Goal: Information Seeking & Learning: Learn about a topic

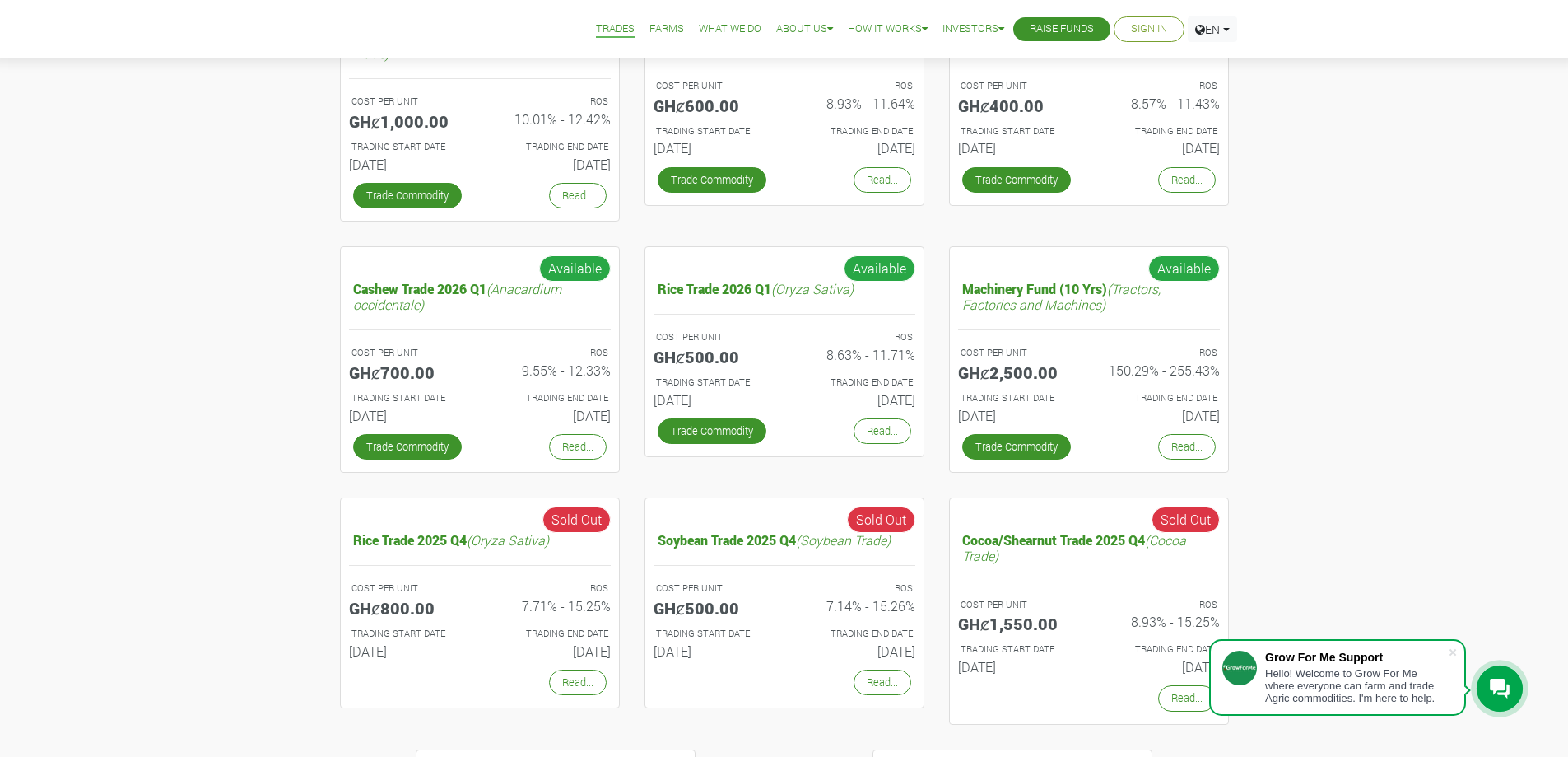
scroll to position [247, 0]
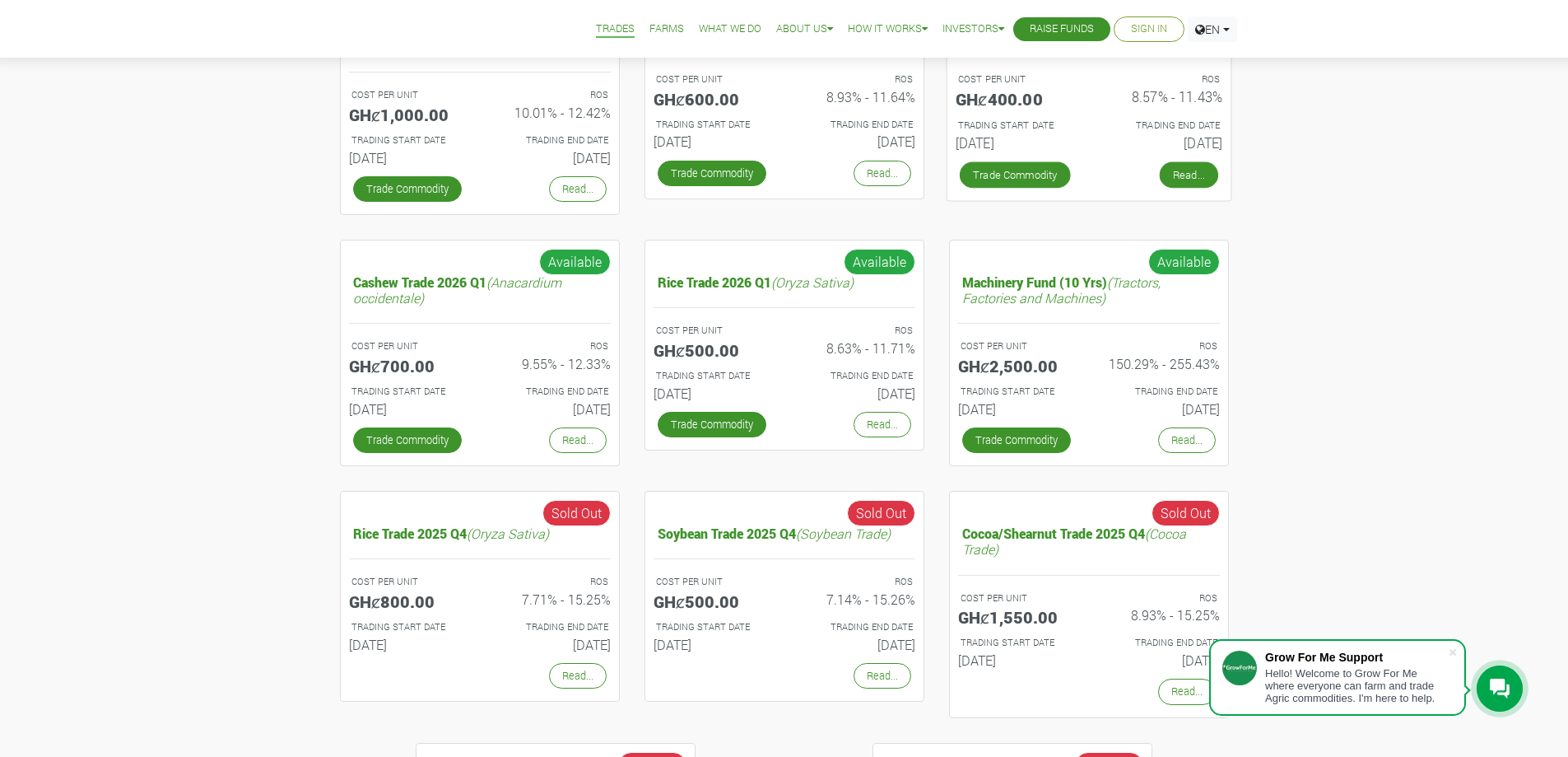
click at [1178, 187] on link "Read..." at bounding box center [1188, 174] width 58 height 26
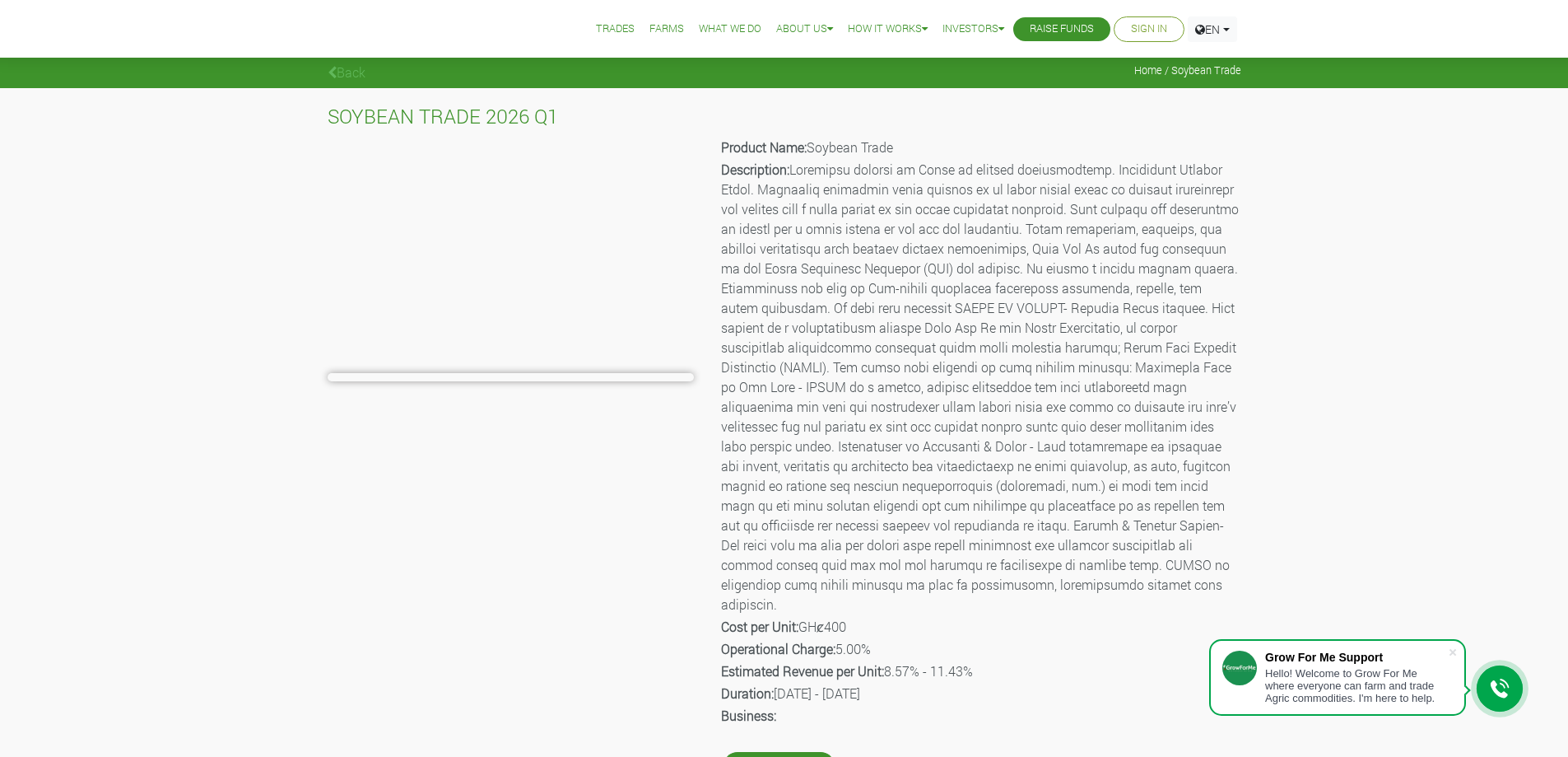
click at [625, 29] on link "Trades" at bounding box center [615, 29] width 39 height 18
